Goal: Information Seeking & Learning: Learn about a topic

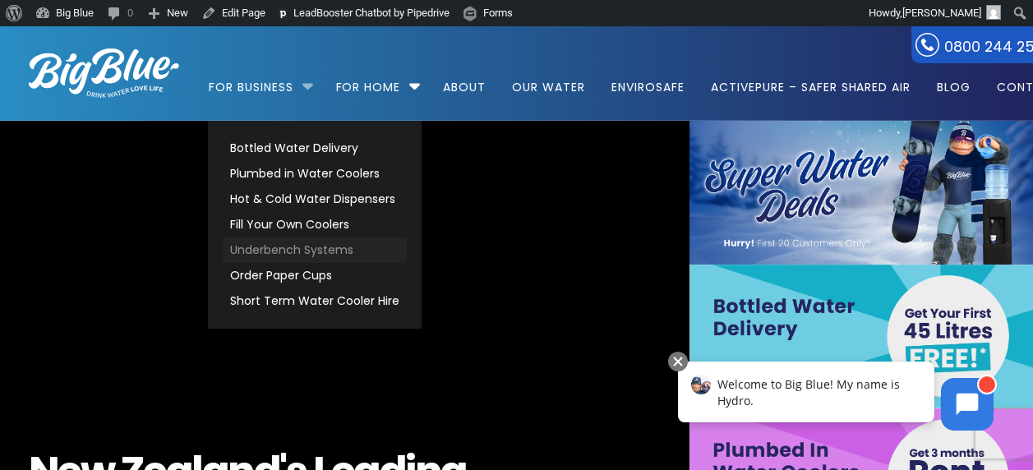
click at [302, 240] on link "Underbench Systems" at bounding box center [315, 250] width 184 height 25
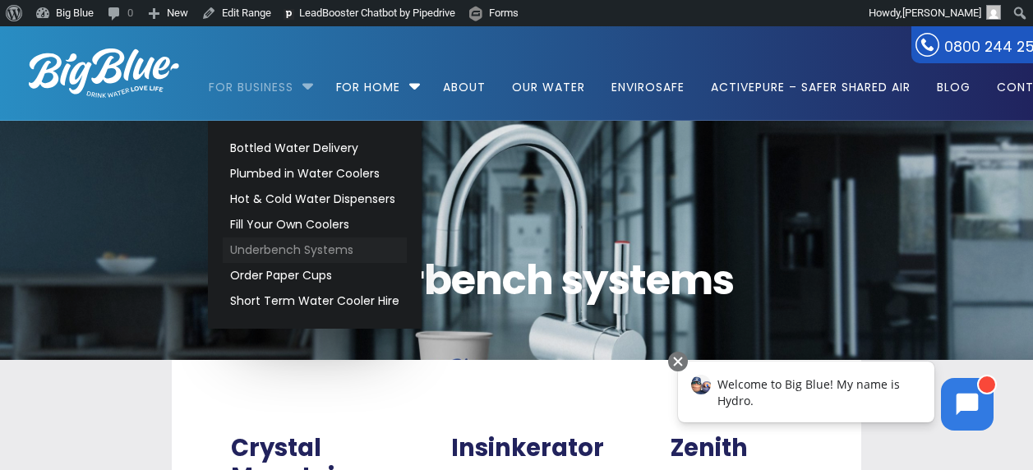
click at [303, 240] on link "Underbench Systems" at bounding box center [315, 250] width 184 height 25
click at [291, 275] on link "Order Paper Cups" at bounding box center [315, 275] width 184 height 25
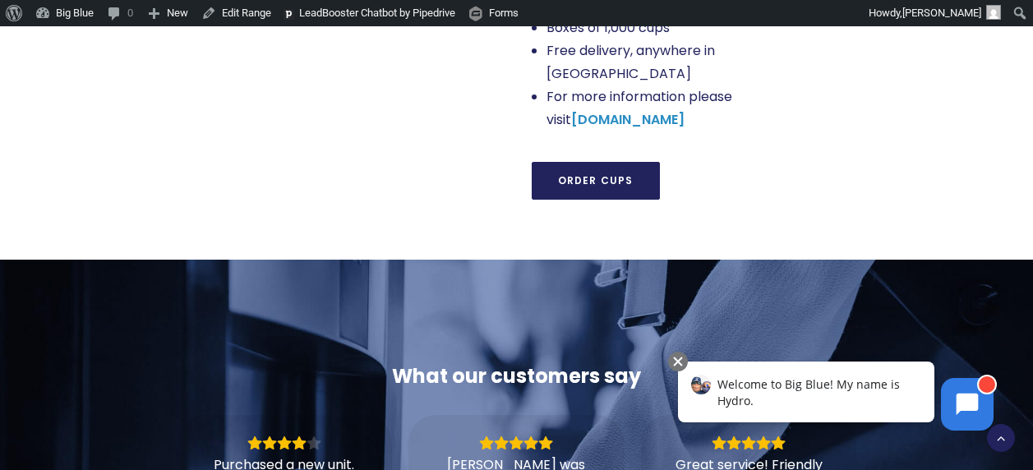
scroll to position [1562, 0]
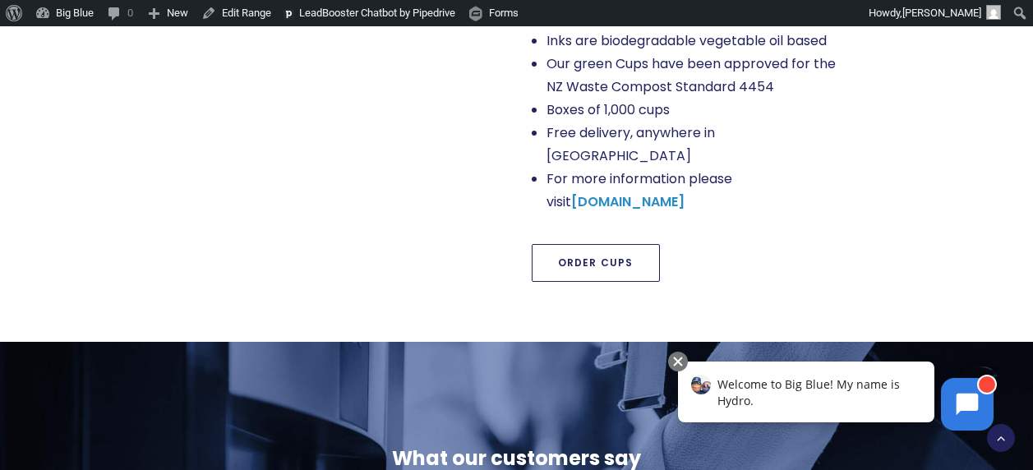
click at [575, 244] on link "Order Cups" at bounding box center [596, 263] width 128 height 38
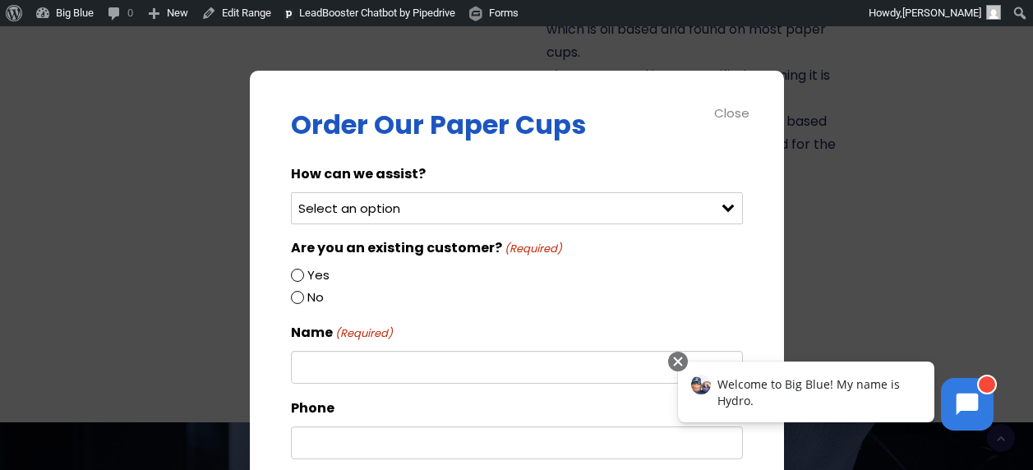
scroll to position [1480, 0]
click at [730, 104] on div "Close" at bounding box center [732, 113] width 37 height 19
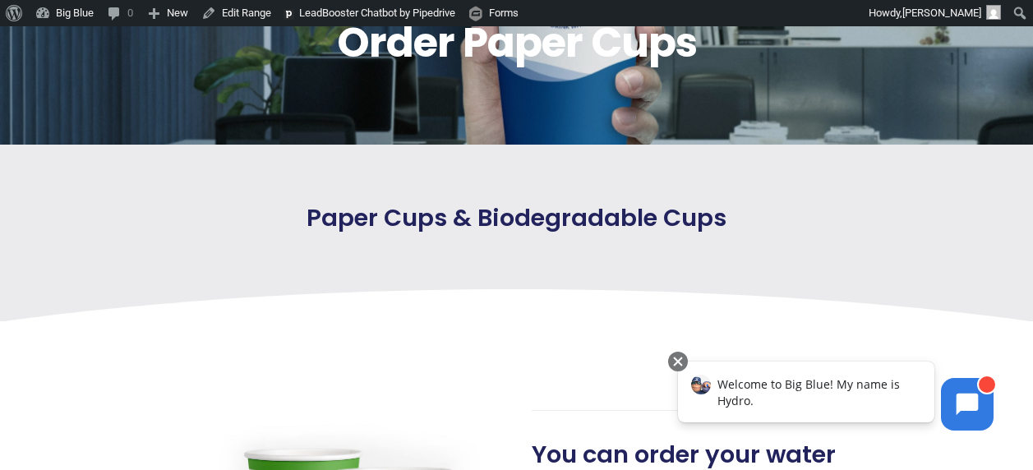
scroll to position [0, 0]
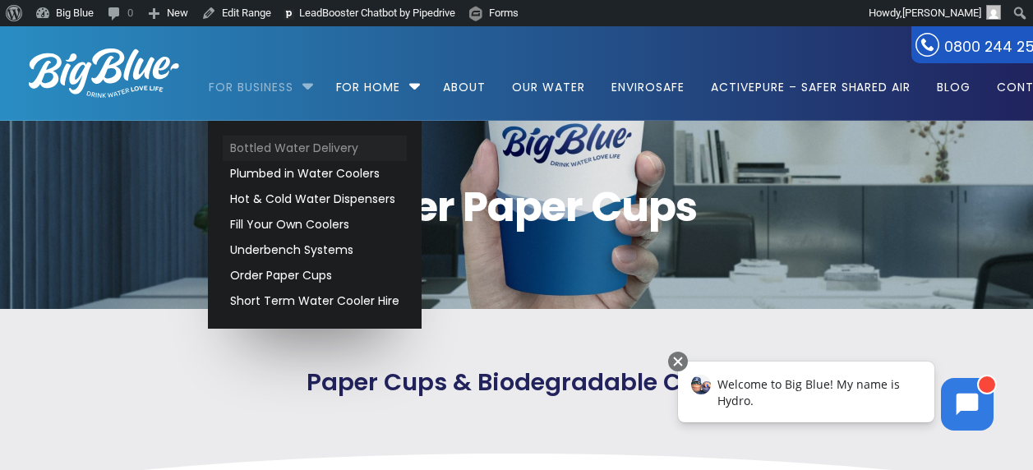
click at [287, 144] on link "Bottled Water Delivery" at bounding box center [315, 148] width 184 height 25
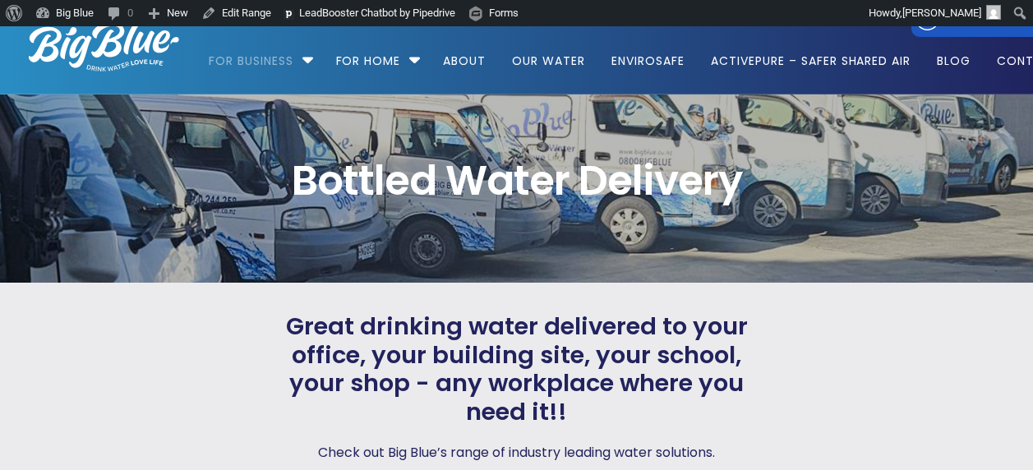
click at [109, 63] on img at bounding box center [104, 46] width 150 height 49
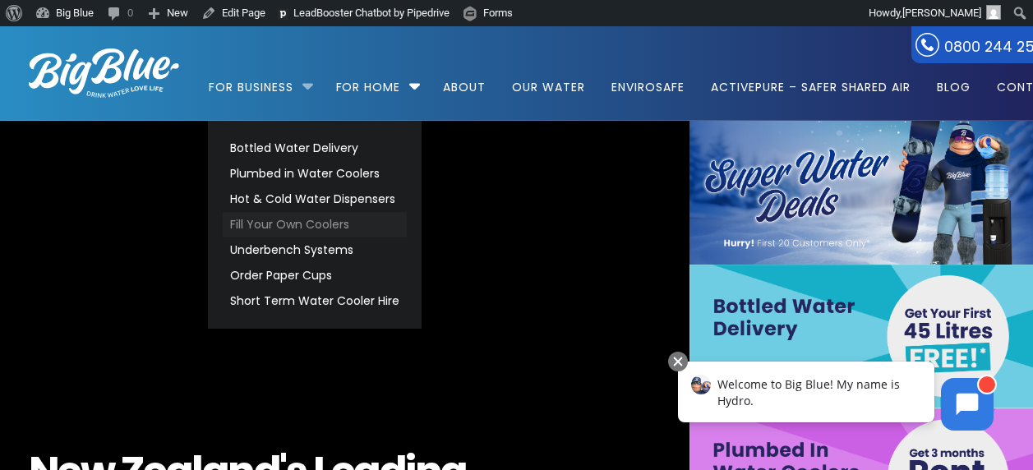
click at [298, 227] on link "Fill Your Own Coolers" at bounding box center [315, 224] width 184 height 25
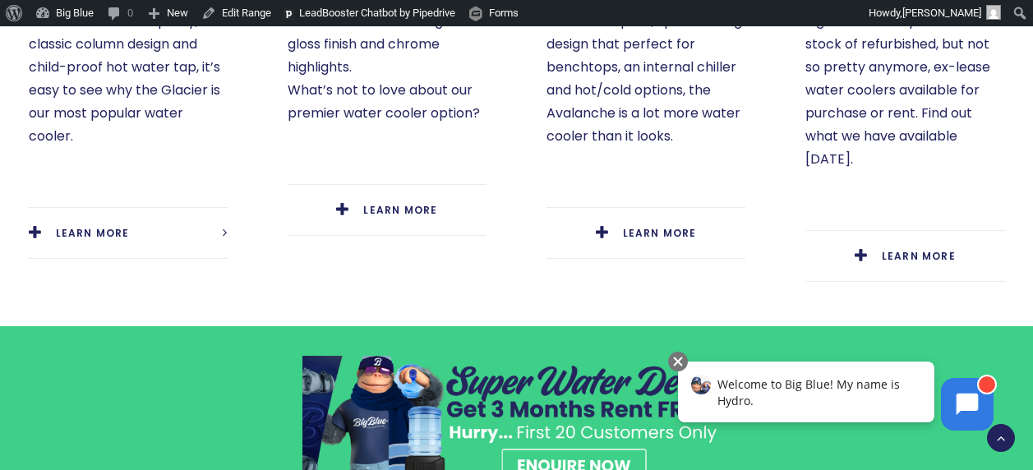
scroll to position [987, 0]
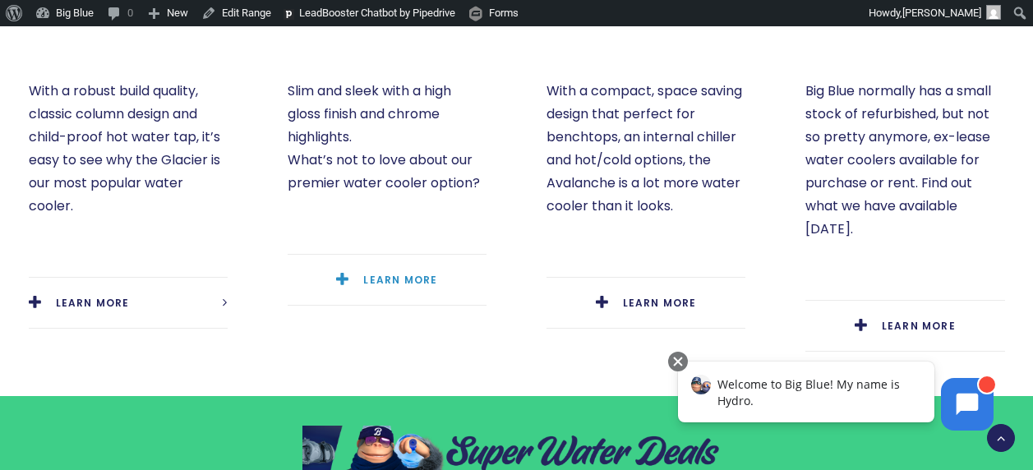
click at [393, 273] on span "LEARN MORE" at bounding box center [400, 280] width 74 height 14
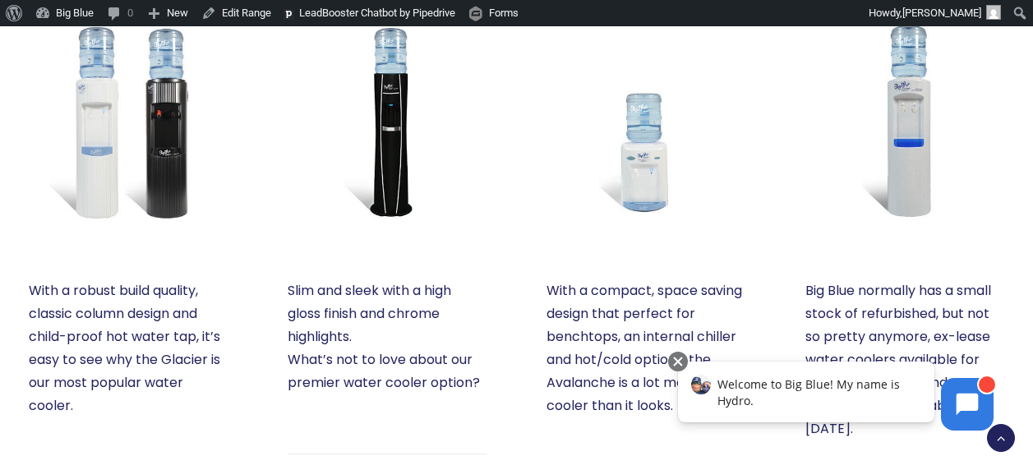
scroll to position [576, 0]
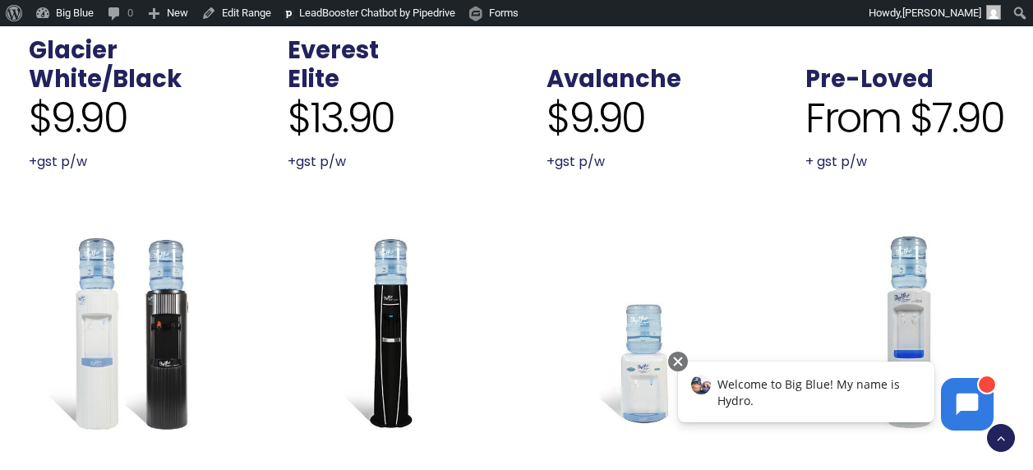
click at [399, 273] on img at bounding box center [387, 332] width 199 height 199
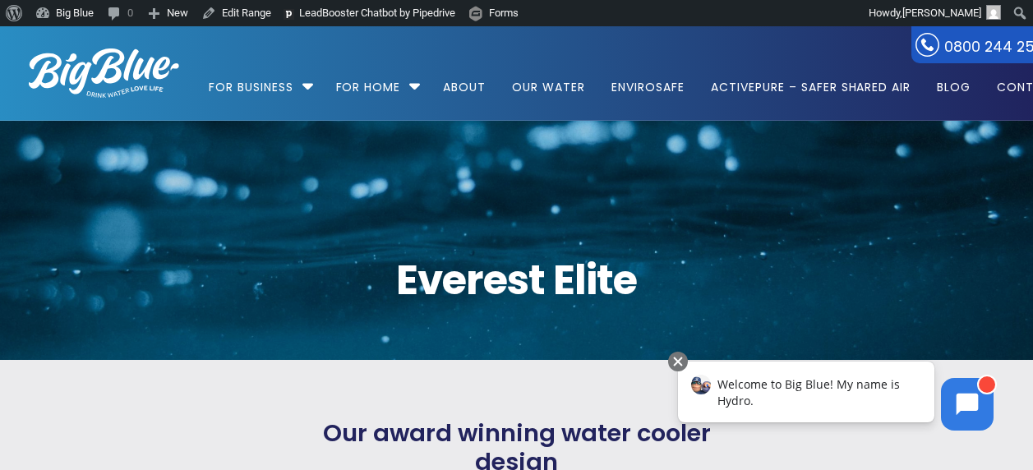
click at [119, 66] on img at bounding box center [104, 73] width 150 height 49
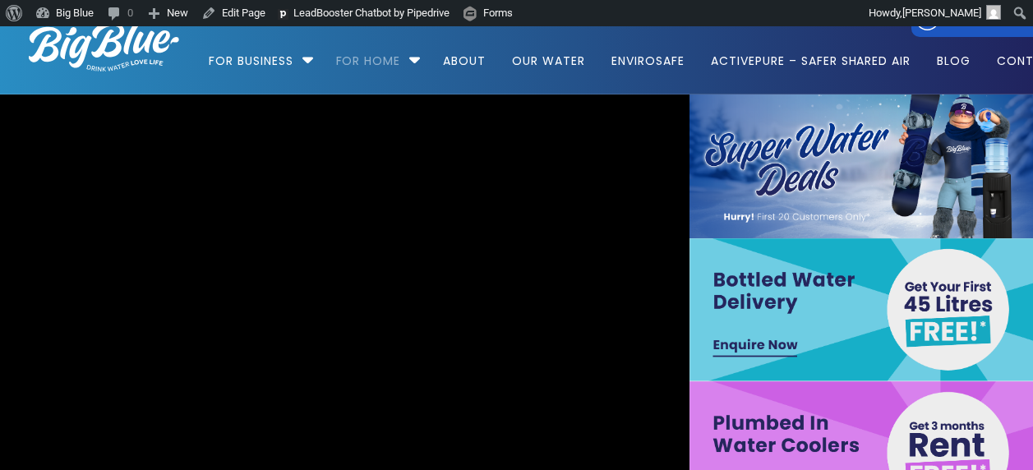
click at [388, 63] on link "For Home" at bounding box center [369, 53] width 88 height 106
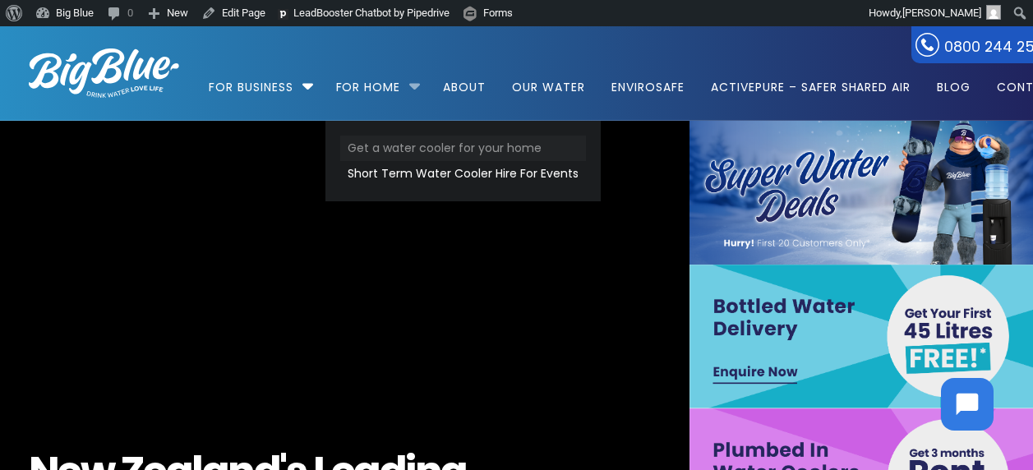
click at [401, 146] on link "Get a water cooler for your home" at bounding box center [463, 148] width 246 height 25
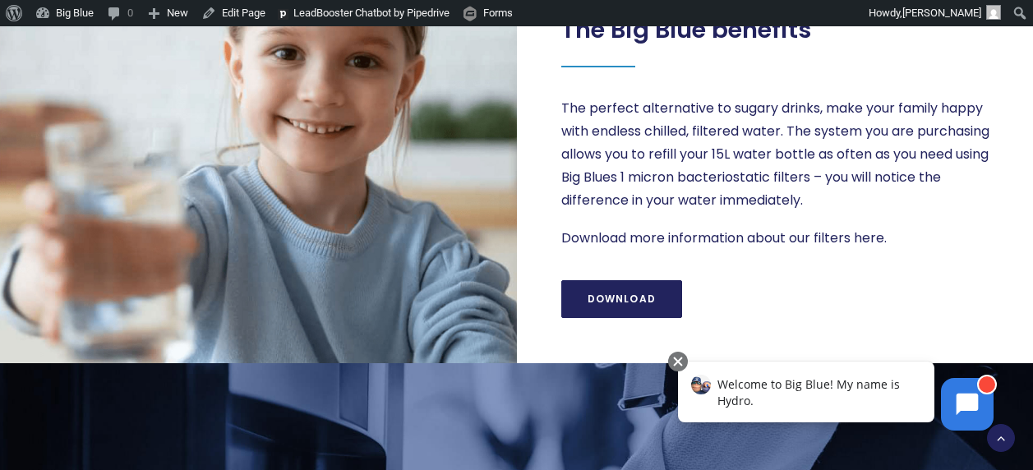
scroll to position [1398, 0]
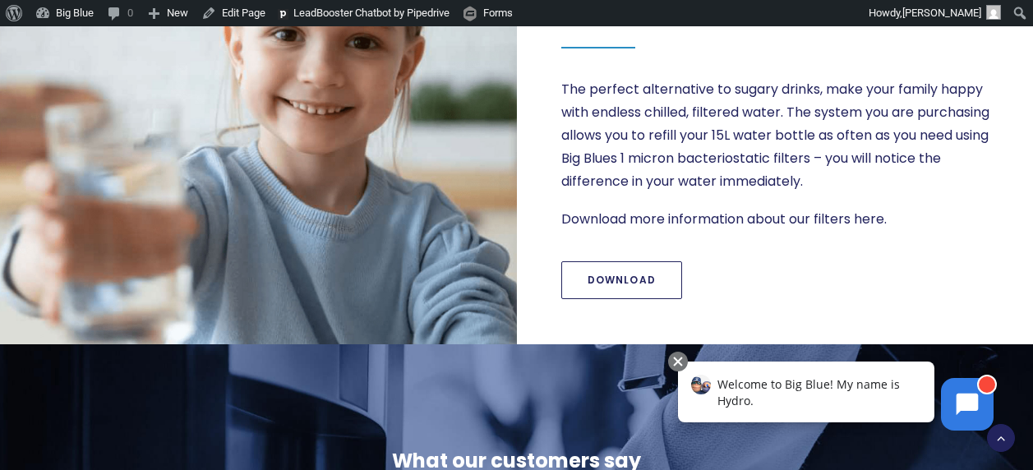
click at [636, 280] on link "Download" at bounding box center [623, 280] width 122 height 38
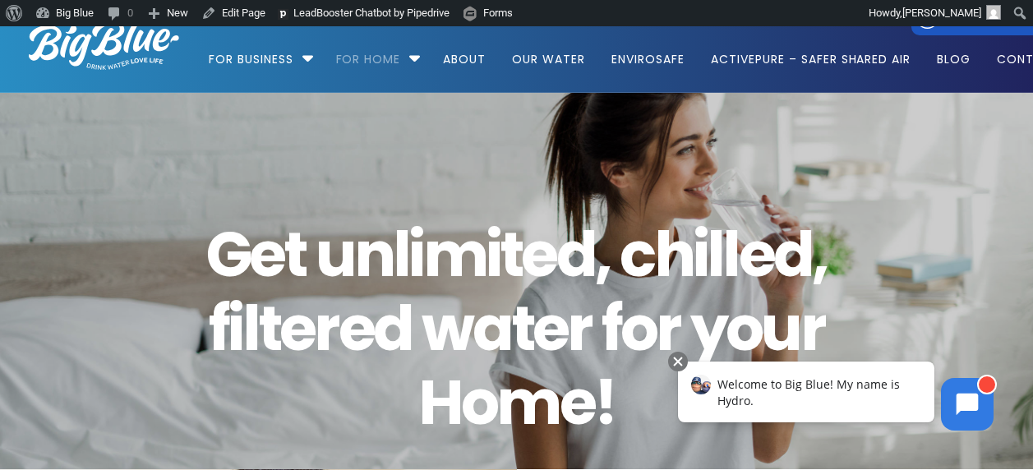
scroll to position [0, 0]
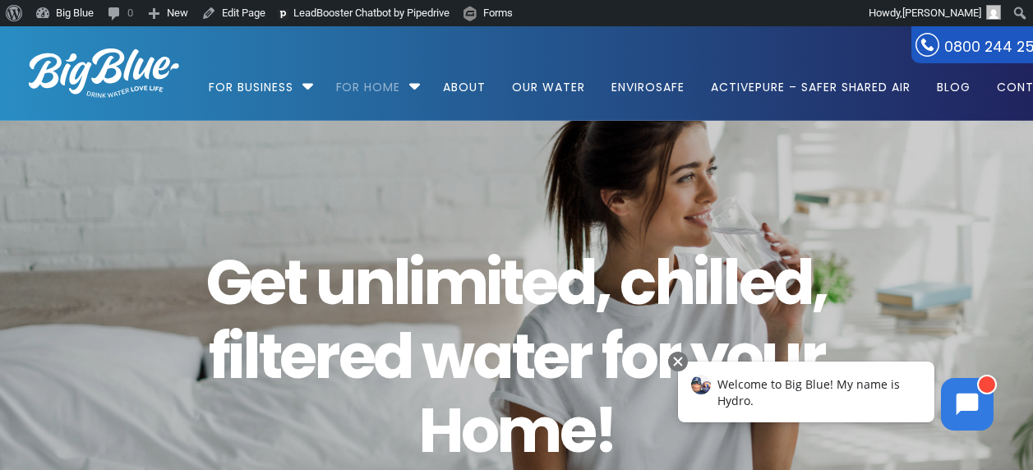
drag, startPoint x: 111, startPoint y: 80, endPoint x: 127, endPoint y: 82, distance: 15.8
click at [111, 80] on img at bounding box center [104, 73] width 150 height 49
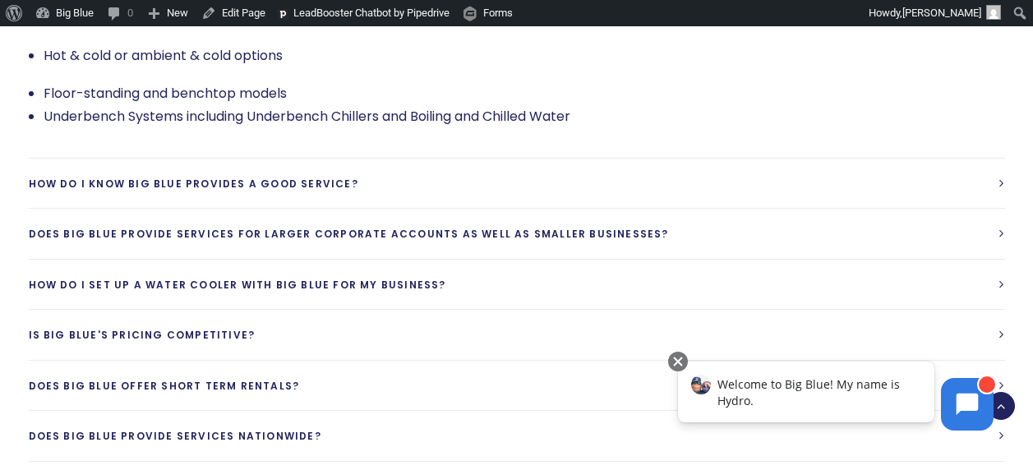
scroll to position [3207, 0]
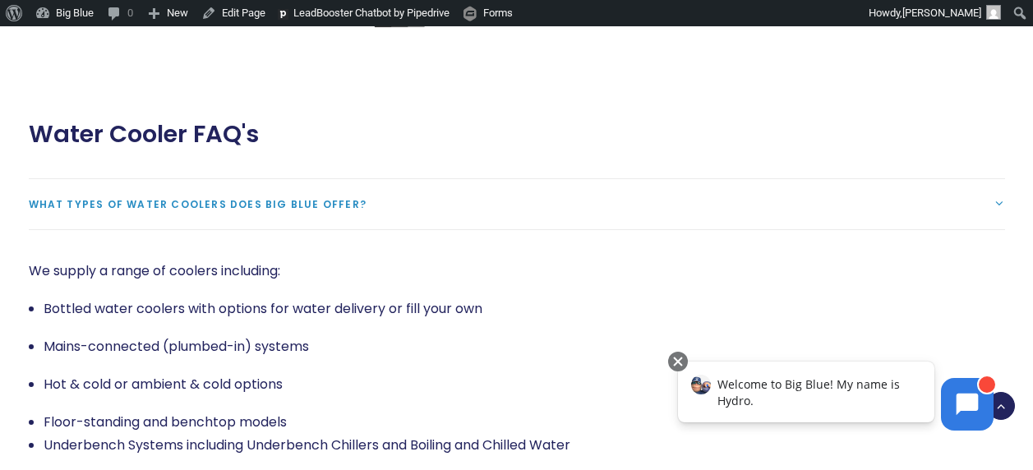
click at [193, 179] on link "What types of water coolers does Big Blue offer?" at bounding box center [517, 204] width 977 height 50
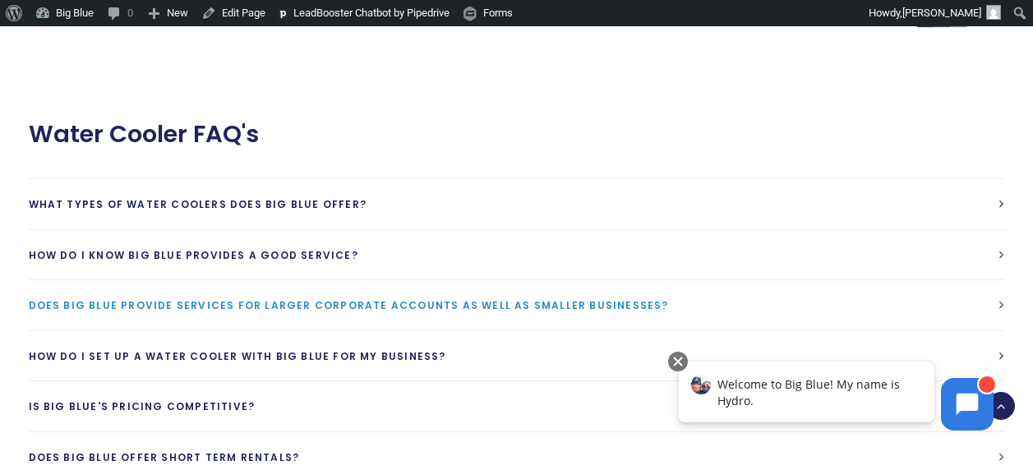
click at [346, 298] on span "Does Big Blue provide services for larger corporate accounts as well as smaller…" at bounding box center [349, 305] width 640 height 14
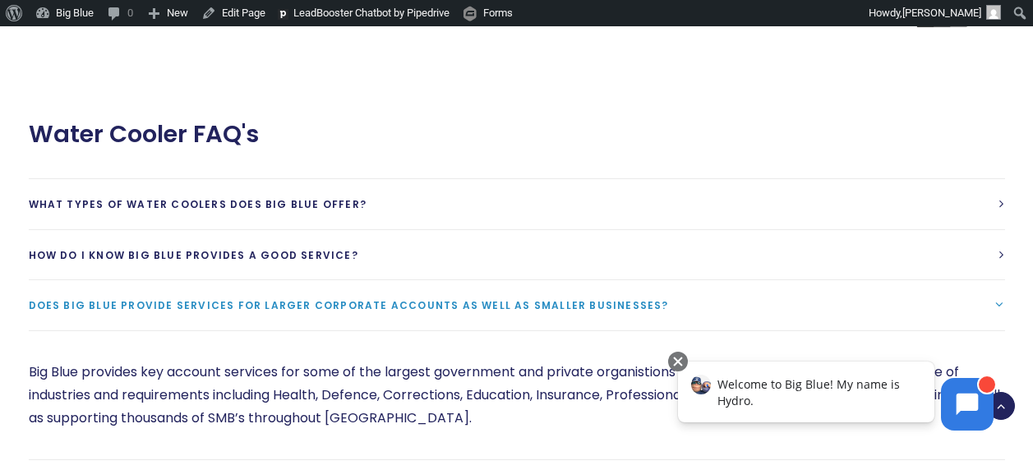
click at [346, 298] on span "Does Big Blue provide services for larger corporate accounts as well as smaller…" at bounding box center [349, 305] width 640 height 14
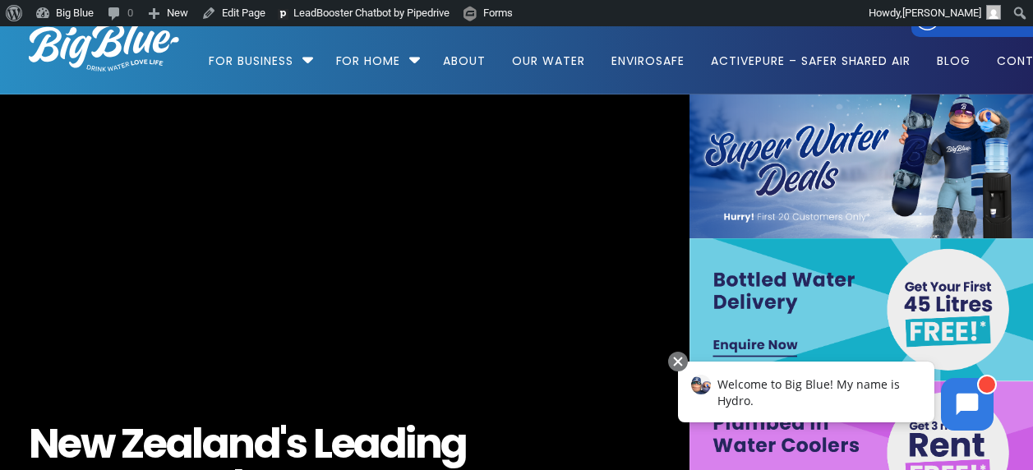
scroll to position [0, 0]
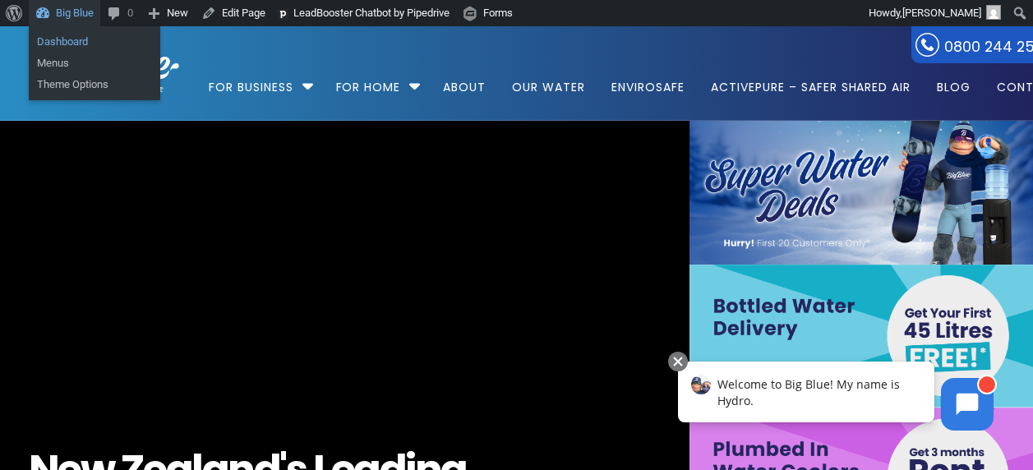
click at [76, 33] on link "Dashboard" at bounding box center [95, 41] width 132 height 21
